Goal: Check status: Check status

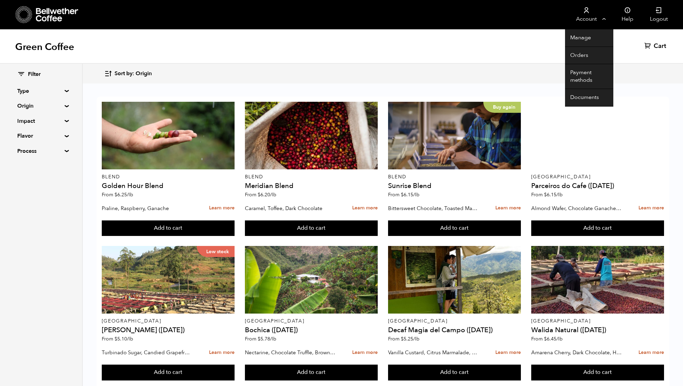
click at [591, 16] on link "Account" at bounding box center [586, 14] width 42 height 29
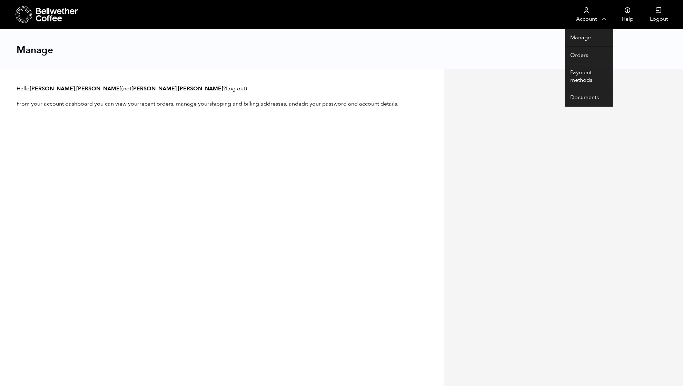
click at [580, 14] on link "Account" at bounding box center [586, 14] width 42 height 29
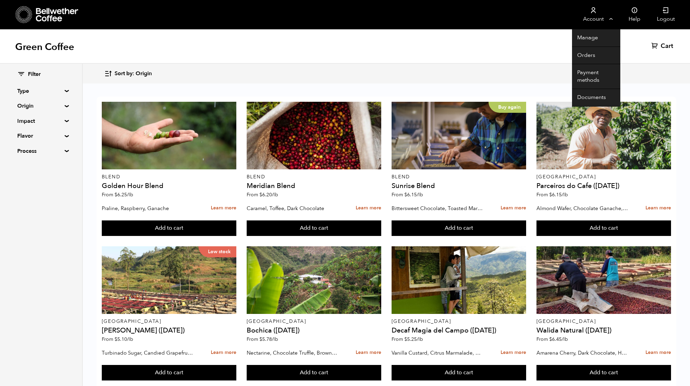
click at [598, 14] on link "Account" at bounding box center [593, 14] width 42 height 29
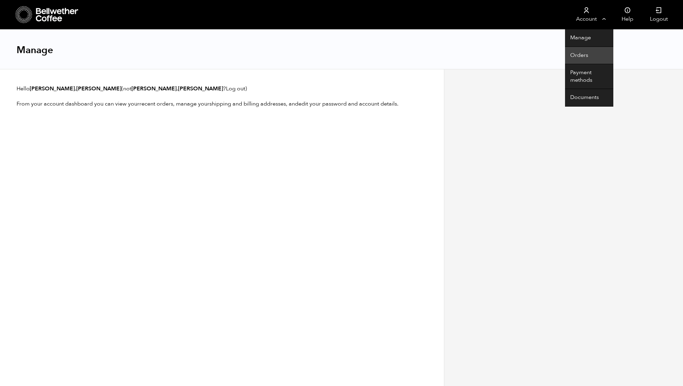
click at [587, 54] on link "Orders" at bounding box center [589, 56] width 48 height 18
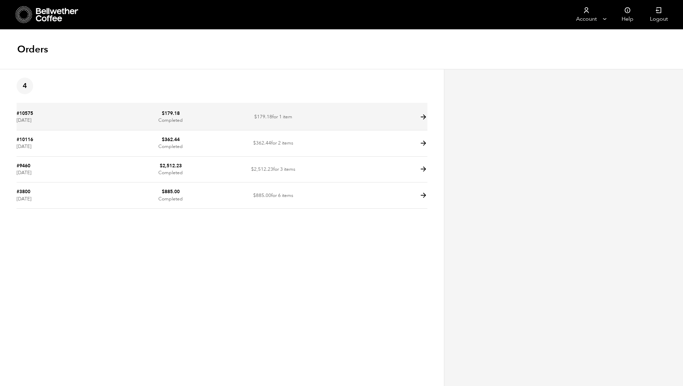
click at [421, 118] on icon at bounding box center [424, 117] width 8 height 8
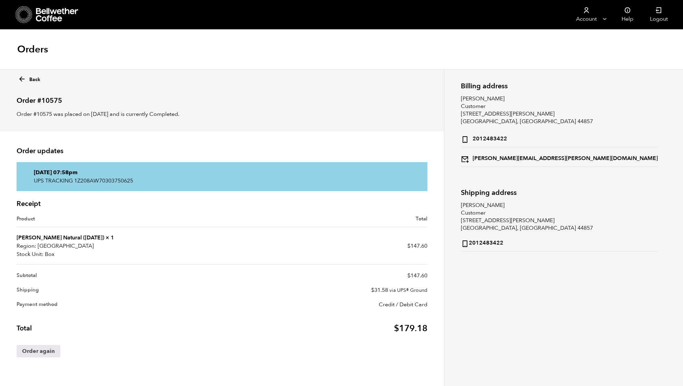
click at [93, 180] on p "UPS TRACKING 1Z208AW70303750625" at bounding box center [222, 181] width 377 height 8
copy p "1Z208AW70303750625"
